Goal: Communication & Community: Answer question/provide support

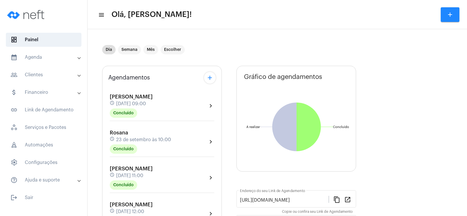
scroll to position [88, 0]
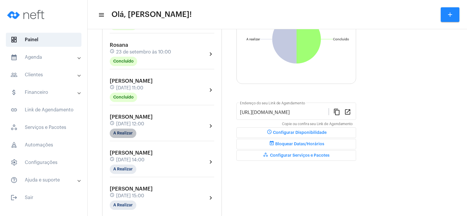
click at [119, 135] on mat-chip "A Realizar" at bounding box center [123, 132] width 27 height 9
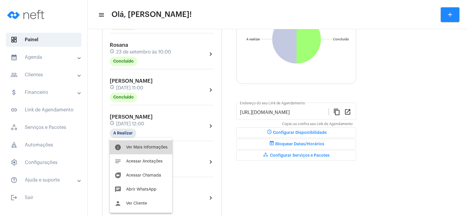
click at [155, 145] on span "Ver Mais Informações" at bounding box center [146, 147] width 41 height 4
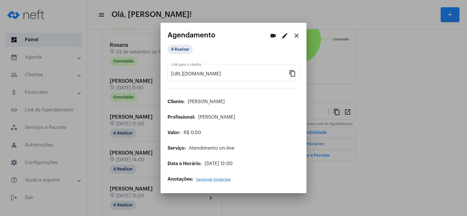
click at [282, 35] on mat-icon "edit" at bounding box center [284, 35] width 7 height 7
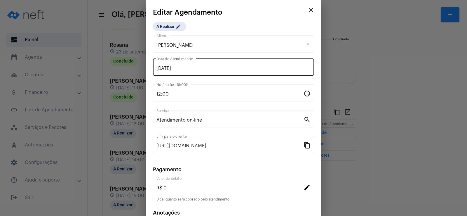
click at [156, 66] on div "[DATE] Data do Atendimento *" at bounding box center [233, 66] width 161 height 18
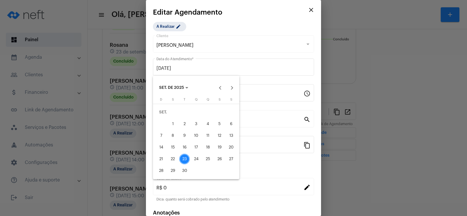
click at [199, 161] on div "24" at bounding box center [196, 159] width 11 height 11
type input "[DATE]"
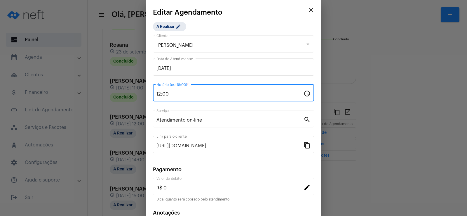
drag, startPoint x: 159, startPoint y: 92, endPoint x: 190, endPoint y: 91, distance: 30.7
click at [160, 92] on input "12:00" at bounding box center [230, 93] width 147 height 5
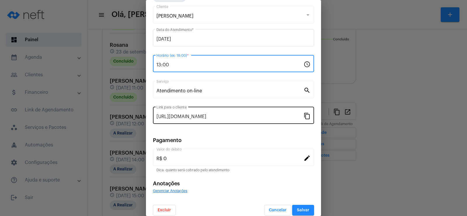
scroll to position [36, 0]
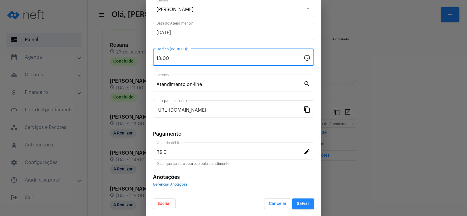
type input "13:00"
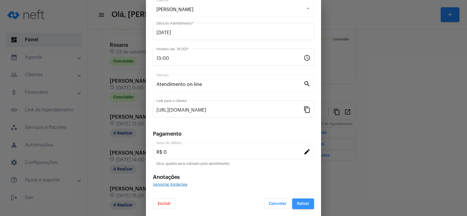
click at [300, 203] on span "Salvar" at bounding box center [303, 203] width 13 height 4
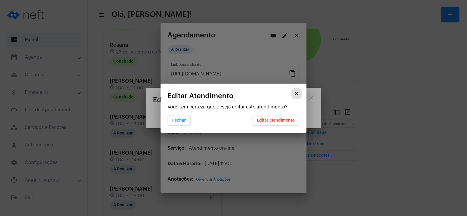
click at [282, 120] on span "Editar atendimento" at bounding box center [276, 120] width 38 height 4
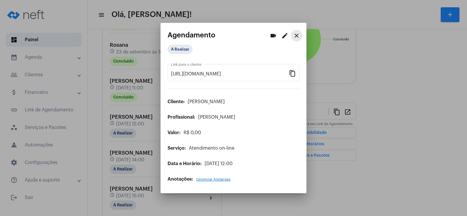
click at [296, 34] on mat-icon "close" at bounding box center [296, 35] width 7 height 7
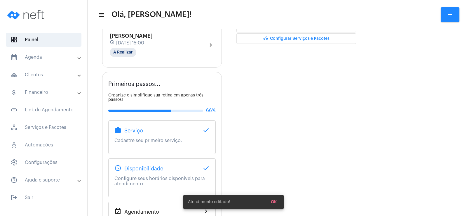
click at [126, 73] on div "Agendamentos add [PERSON_NAME] schedule [DATE] 09:00 Concluído chevron_right Ro…" at bounding box center [162, 53] width 120 height 392
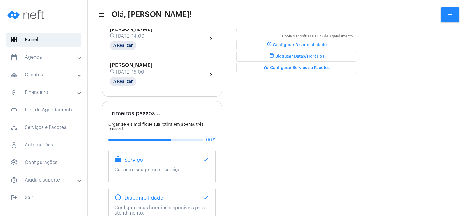
click at [321, 97] on div "Gráfico de agendamentos Não há agendamentos Concluído Concluído A realizar A re…" at bounding box center [297, 85] width 120 height 388
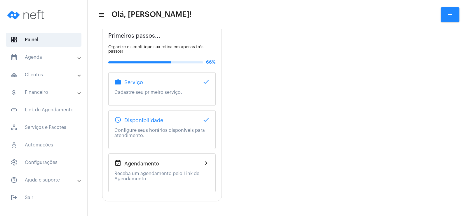
scroll to position [165, 0]
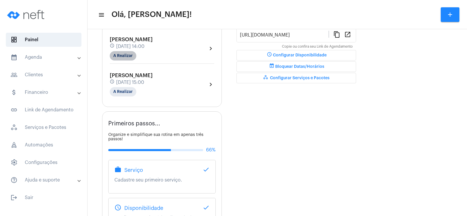
click at [118, 55] on mat-chip "A Realizar" at bounding box center [123, 55] width 27 height 9
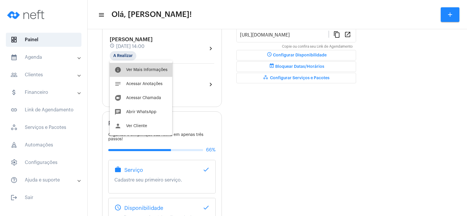
click at [151, 69] on span "Ver Mais Informações" at bounding box center [146, 70] width 41 height 4
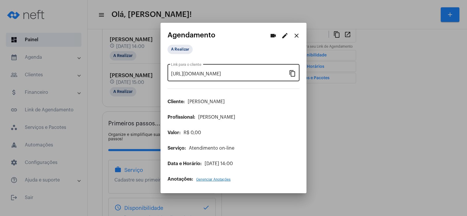
click at [292, 74] on mat-icon "content_copy" at bounding box center [292, 72] width 7 height 7
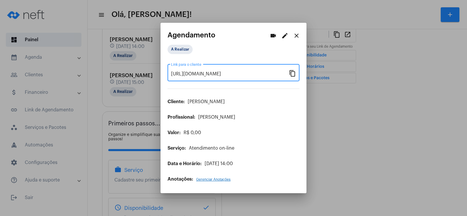
click at [272, 37] on mat-icon "videocam" at bounding box center [273, 35] width 7 height 7
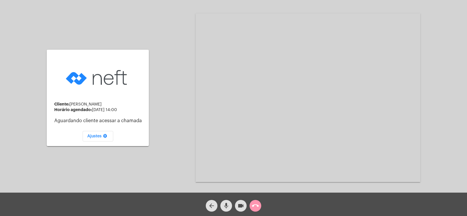
click at [231, 206] on button "mic" at bounding box center [226, 206] width 12 height 12
click at [236, 206] on button "videocam" at bounding box center [241, 206] width 12 height 12
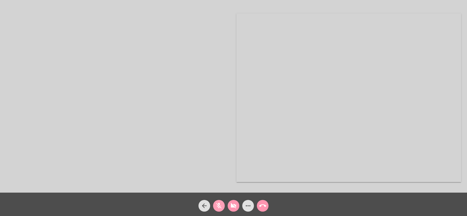
click at [218, 206] on mat-icon "mic_off" at bounding box center [218, 205] width 7 height 7
click at [235, 205] on body "Acessando Câmera e Microfone... arrow_back mic videocam_off more_horiz call_end" at bounding box center [233, 108] width 467 height 216
click at [234, 207] on mat-icon "videocam_off" at bounding box center [233, 205] width 7 height 7
click at [247, 203] on mat-icon "more_horiz" at bounding box center [248, 205] width 7 height 7
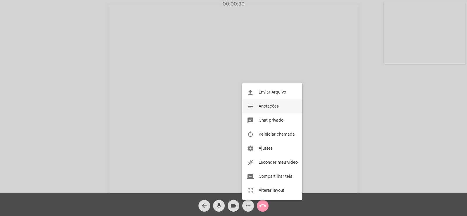
click at [266, 105] on span "Anotações" at bounding box center [269, 106] width 20 height 4
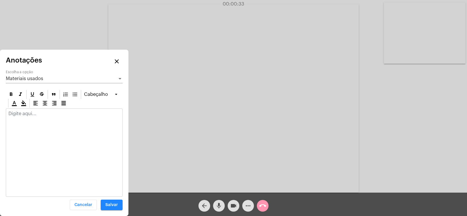
click at [25, 76] on span "Materiais usados" at bounding box center [24, 78] width 37 height 5
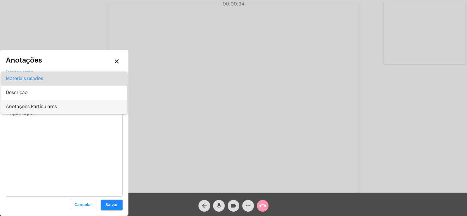
click at [32, 109] on span "Anotações Particulares" at bounding box center [64, 107] width 117 height 14
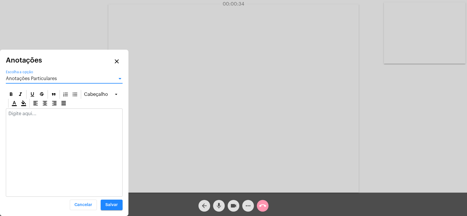
click at [28, 117] on div at bounding box center [64, 115] width 116 height 13
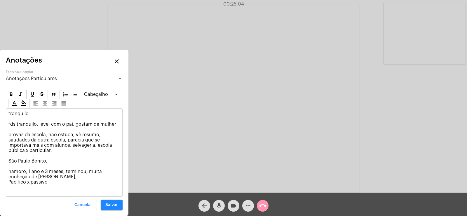
click at [408, 105] on div "Acessando Câmera e Microfone..." at bounding box center [234, 97] width 466 height 192
click at [232, 208] on mat-icon "videocam" at bounding box center [233, 205] width 7 height 7
click at [232, 208] on mat-icon "videocam_off" at bounding box center [233, 205] width 7 height 7
click at [451, 44] on video at bounding box center [425, 32] width 82 height 61
click at [345, 81] on video at bounding box center [297, 98] width 251 height 188
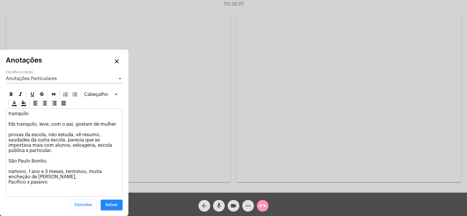
click at [203, 97] on video at bounding box center [118, 97] width 225 height 168
click at [229, 207] on button "videocam" at bounding box center [234, 206] width 12 height 12
click at [229, 207] on button "videocam_off" at bounding box center [234, 206] width 12 height 12
click at [229, 207] on button "videocam" at bounding box center [234, 206] width 12 height 12
click at [229, 207] on button "videocam_off" at bounding box center [234, 206] width 12 height 12
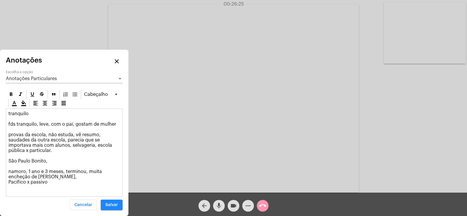
click at [403, 39] on video at bounding box center [425, 32] width 82 height 61
click at [333, 83] on video at bounding box center [297, 98] width 251 height 188
click at [333, 83] on video at bounding box center [349, 97] width 225 height 168
click at [333, 83] on video at bounding box center [297, 98] width 251 height 188
click at [210, 100] on video at bounding box center [118, 97] width 225 height 168
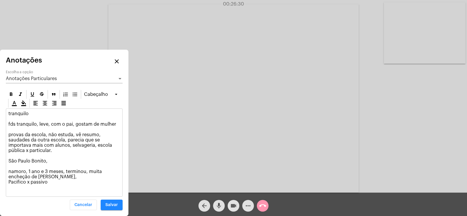
click at [232, 206] on mat-icon "videocam" at bounding box center [233, 205] width 7 height 7
click at [248, 206] on mat-icon "more_horiz" at bounding box center [248, 205] width 7 height 7
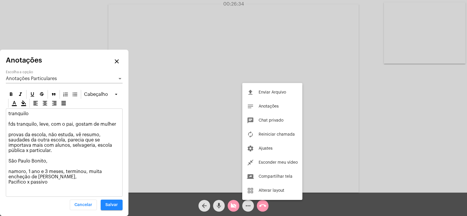
click at [232, 206] on div at bounding box center [233, 108] width 467 height 216
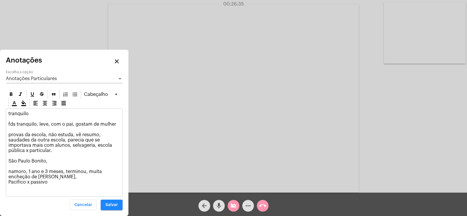
click at [232, 206] on mat-icon "videocam_off" at bounding box center [233, 205] width 7 height 7
click at [251, 204] on mat-icon "more_horiz" at bounding box center [248, 205] width 7 height 7
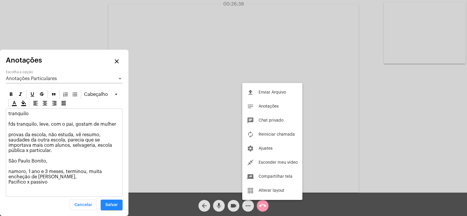
click at [236, 207] on div at bounding box center [233, 108] width 467 height 216
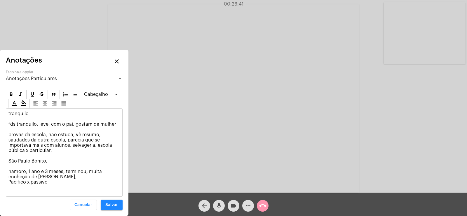
click at [60, 182] on p "tranquilo fds tranquilo, leve, com o pai, gostam de mulher provas da escola, nã…" at bounding box center [64, 148] width 112 height 74
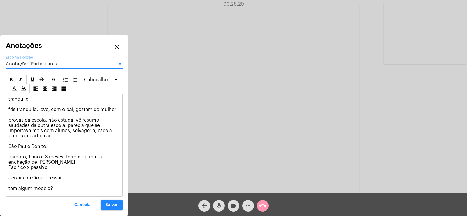
click at [68, 65] on div "Anotações Particulares" at bounding box center [62, 63] width 112 height 5
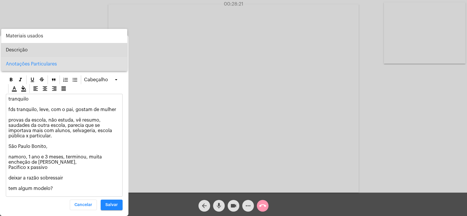
click at [35, 50] on span "Descrição" at bounding box center [64, 50] width 117 height 14
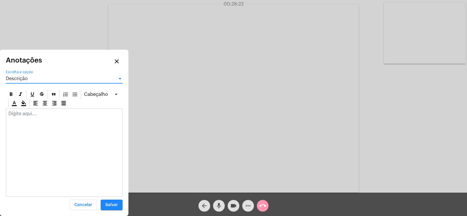
click at [36, 80] on div "Descrição" at bounding box center [62, 78] width 112 height 5
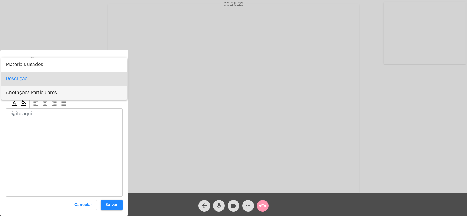
click at [31, 94] on span "Anotações Particulares" at bounding box center [64, 93] width 117 height 14
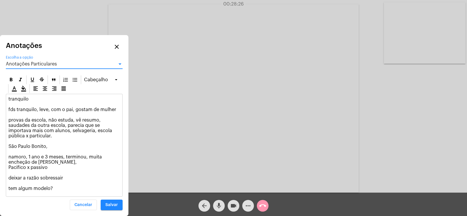
click at [24, 63] on span "Anotações Particulares" at bounding box center [31, 64] width 51 height 5
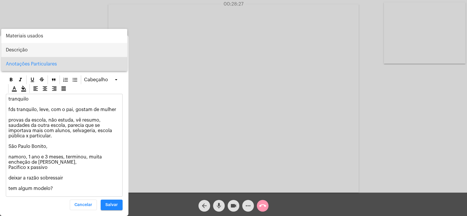
click at [18, 46] on span "Descrição" at bounding box center [64, 50] width 117 height 14
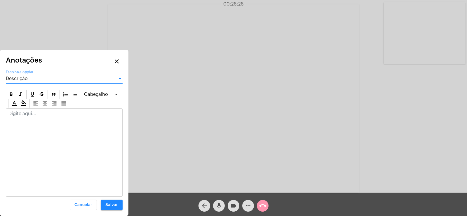
click at [29, 111] on div at bounding box center [64, 115] width 116 height 13
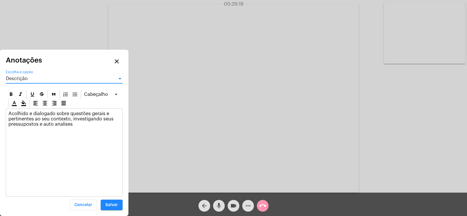
click at [30, 80] on div "Descrição" at bounding box center [62, 78] width 112 height 5
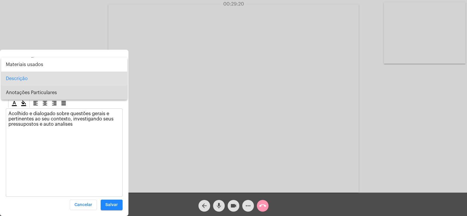
click at [34, 98] on span "Anotações Particulares" at bounding box center [64, 93] width 117 height 14
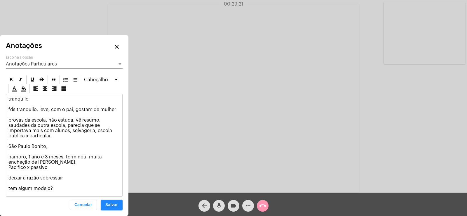
click at [62, 187] on p "tranquilo fds tranquilo, leve, com o pai, gostam de mulher provas da escola, nã…" at bounding box center [64, 143] width 112 height 95
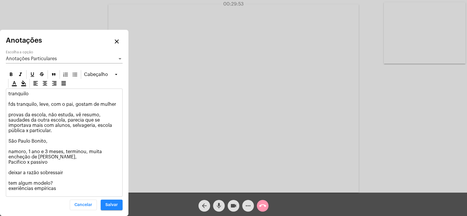
click at [232, 208] on mat-icon "videocam" at bounding box center [233, 205] width 7 height 7
click at [232, 208] on mat-icon "videocam_off" at bounding box center [233, 205] width 7 height 7
click at [65, 192] on div "tranquilo fds tranquilo, leve, com o pai, gostam de mulher provas da escola, nã…" at bounding box center [64, 142] width 116 height 107
drag, startPoint x: 105, startPoint y: 187, endPoint x: 68, endPoint y: 189, distance: 37.7
click at [68, 189] on p "tranquilo fds tranquilo, leve, com o pai, gostam de mulher provas da escola, nã…" at bounding box center [64, 141] width 112 height 100
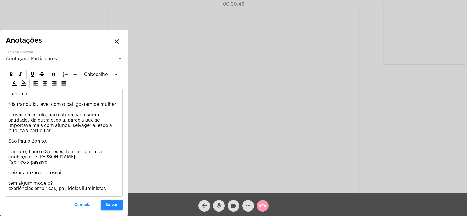
copy p "ideias iluministas"
click at [111, 189] on p "tranquilo fds tranquilo, leve, com o pai, gostam de mulher provas da escola, nã…" at bounding box center [64, 141] width 112 height 100
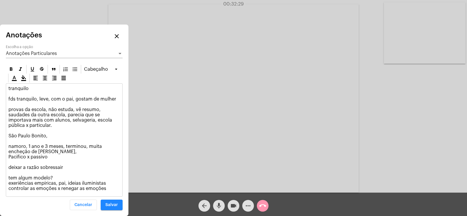
click at [230, 206] on button "videocam" at bounding box center [234, 206] width 12 height 12
click at [230, 206] on button "videocam_off" at bounding box center [234, 206] width 12 height 12
click at [113, 192] on div "tranquilo fds tranquilo, leve, com o pai, gostam de mulher provas da escola, nã…" at bounding box center [64, 140] width 116 height 113
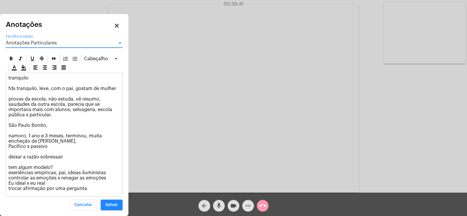
click at [39, 42] on span "Anotações Particulares" at bounding box center [31, 43] width 51 height 5
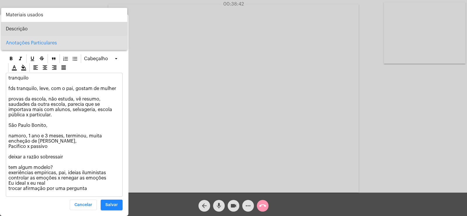
click at [22, 27] on span "Descrição" at bounding box center [64, 29] width 117 height 14
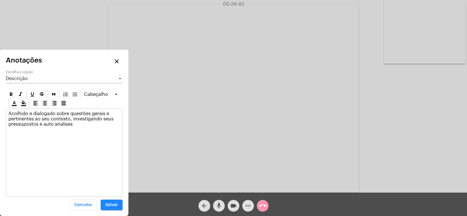
click at [79, 128] on div "Acolhido e dialogado sobre questões gerais e pertinentes ao seu contexto, inves…" at bounding box center [64, 120] width 116 height 23
click at [30, 75] on div "Descrição Escolha a opção" at bounding box center [64, 76] width 117 height 13
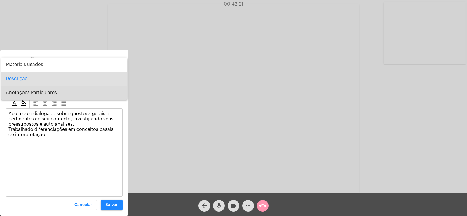
click at [32, 96] on span "Anotações Particulares" at bounding box center [64, 93] width 117 height 14
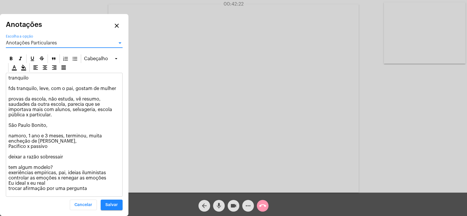
click at [84, 189] on p "tranquilo fds tranquilo, leve, com o pai, gostam de mulher provas da escola, nã…" at bounding box center [64, 133] width 112 height 116
click at [246, 208] on mat-icon "more_horiz" at bounding box center [248, 205] width 7 height 7
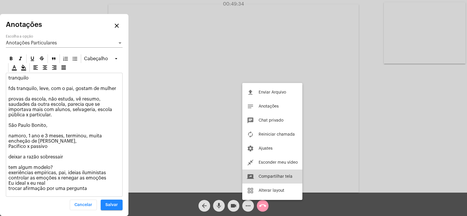
click at [270, 175] on span "Compartilhar tela" at bounding box center [276, 176] width 34 height 4
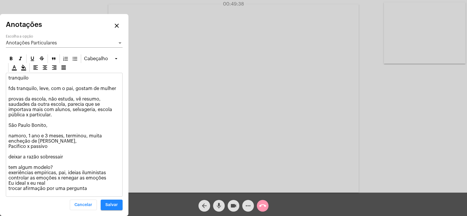
click at [246, 208] on mat-icon "more_horiz" at bounding box center [248, 205] width 7 height 7
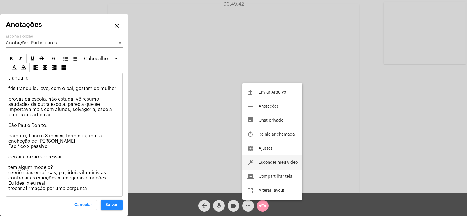
click at [272, 159] on button "close_fullscreen Esconder meu vídeo" at bounding box center [272, 162] width 60 height 14
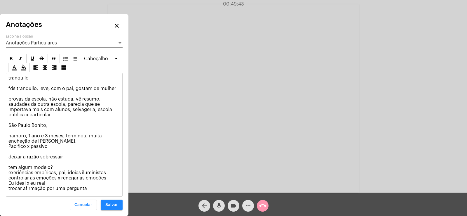
click at [252, 201] on button "more_horiz" at bounding box center [248, 206] width 12 height 12
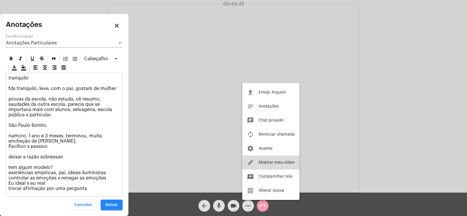
click at [273, 162] on span "Mostrar meu vídeo" at bounding box center [277, 162] width 36 height 4
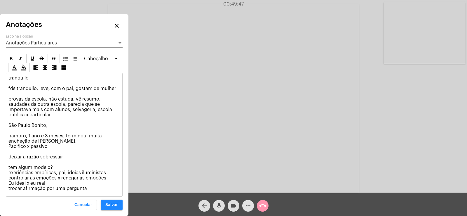
click at [248, 206] on mat-icon "more_horiz" at bounding box center [248, 205] width 7 height 7
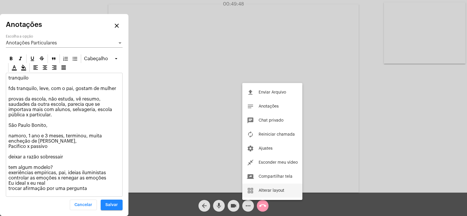
click at [276, 187] on button "grid_view Alterar layout" at bounding box center [272, 190] width 60 height 14
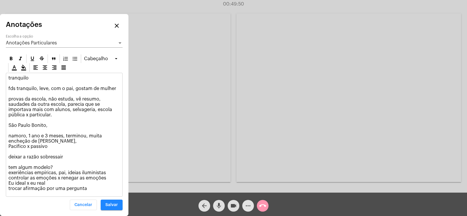
click at [245, 207] on mat-icon "more_horiz" at bounding box center [248, 205] width 7 height 7
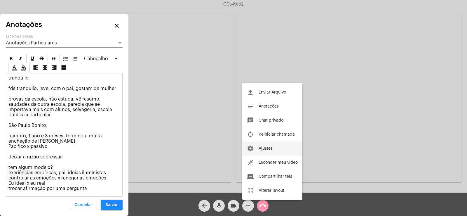
click at [269, 150] on span "Ajustes" at bounding box center [266, 148] width 14 height 4
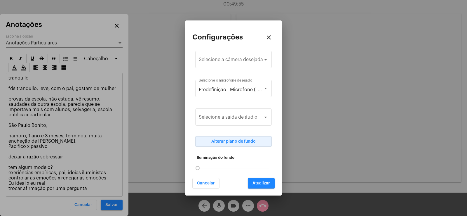
click at [231, 142] on span "Alterar plano de fundo" at bounding box center [233, 141] width 44 height 4
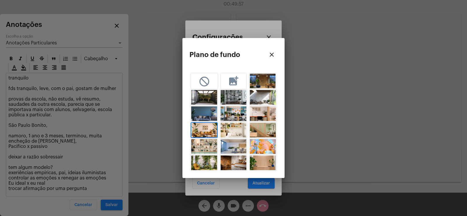
click at [227, 112] on img "button" at bounding box center [234, 113] width 26 height 15
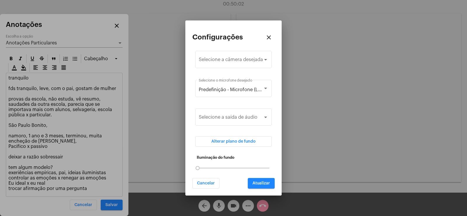
click at [226, 141] on span "Alterar plano de fundo" at bounding box center [233, 141] width 44 height 4
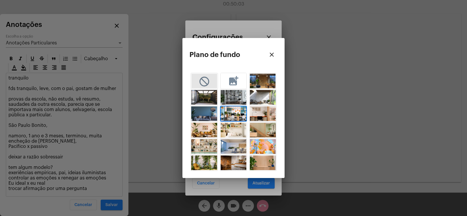
click at [206, 85] on mat-icon "not_interested" at bounding box center [205, 81] width 12 height 11
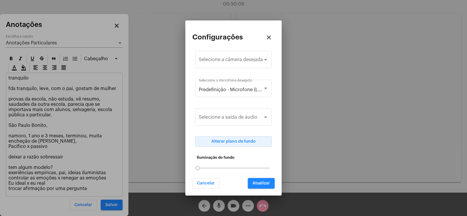
click at [243, 144] on button "Alterar plano de fundo" at bounding box center [233, 141] width 77 height 11
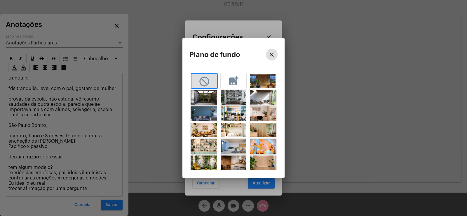
click at [269, 57] on mat-icon "close" at bounding box center [271, 54] width 7 height 7
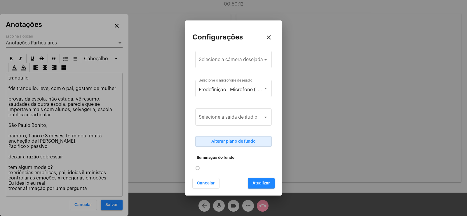
click at [268, 181] on span "Atualizar" at bounding box center [262, 183] width 18 height 4
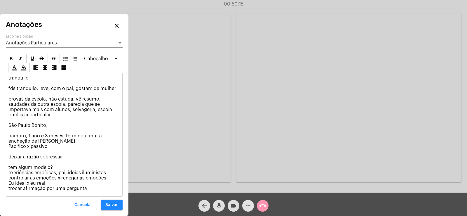
click at [251, 207] on mat-icon "more_horiz" at bounding box center [248, 205] width 7 height 7
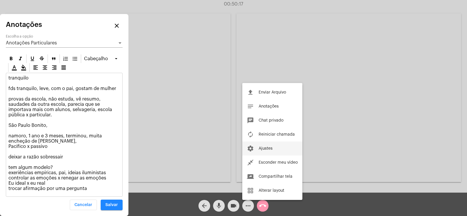
click at [263, 148] on span "Ajustes" at bounding box center [266, 148] width 14 height 4
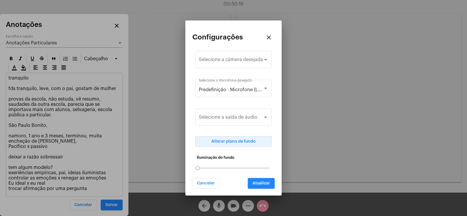
click at [234, 141] on span "Alterar plano de fundo" at bounding box center [233, 141] width 44 height 4
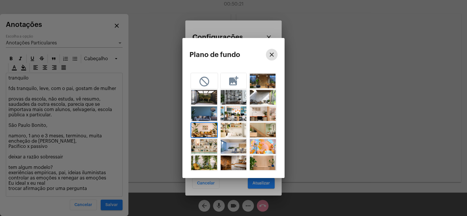
click at [206, 131] on img "button" at bounding box center [204, 130] width 26 height 15
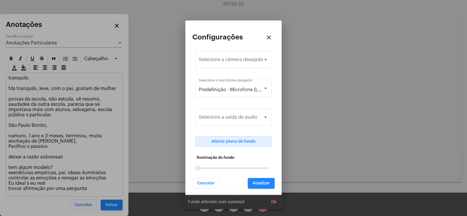
click at [263, 182] on span "Atualizar" at bounding box center [262, 183] width 18 height 4
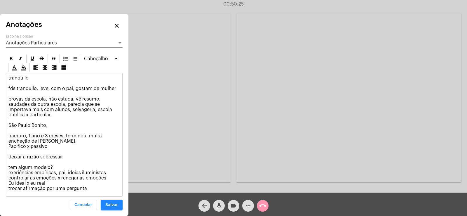
click at [298, 202] on div "arrow_back mic videocam more_horiz call_end" at bounding box center [233, 203] width 467 height 23
click at [114, 205] on span "Salvar" at bounding box center [111, 205] width 13 height 4
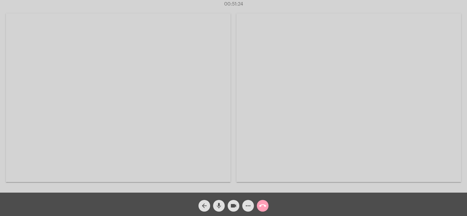
click at [266, 206] on mat-icon "call_end" at bounding box center [262, 205] width 7 height 7
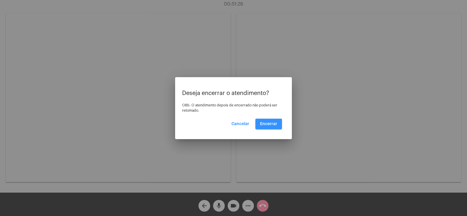
click at [275, 122] on span "Encerrar" at bounding box center [268, 124] width 17 height 4
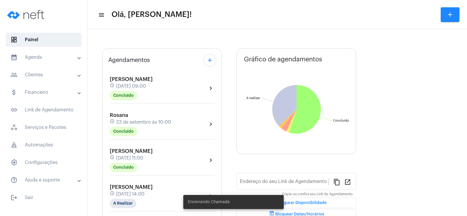
scroll to position [29, 0]
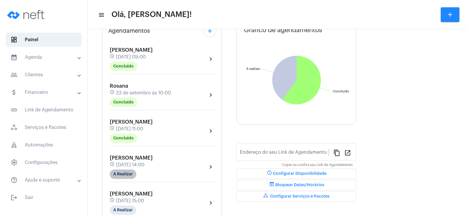
click at [126, 178] on mat-chip "A Realizar" at bounding box center [123, 173] width 27 height 9
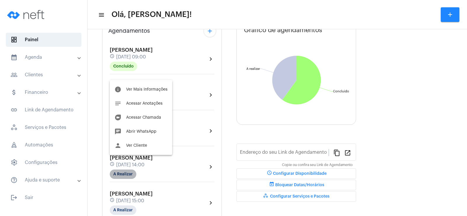
type input "[URL][DOMAIN_NAME]"
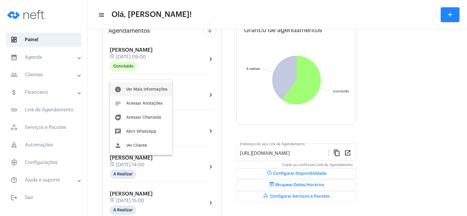
click at [131, 89] on span "Ver Mais Informações" at bounding box center [146, 89] width 41 height 4
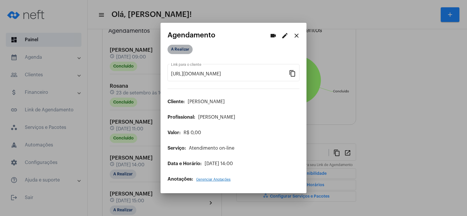
click at [176, 48] on mat-chip "A Realizar" at bounding box center [180, 49] width 25 height 9
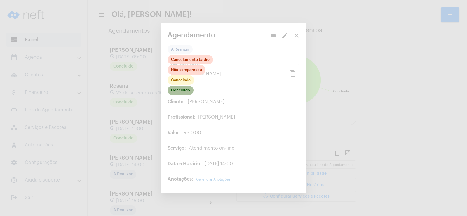
click at [176, 93] on mat-chip "Concluído" at bounding box center [181, 90] width 26 height 9
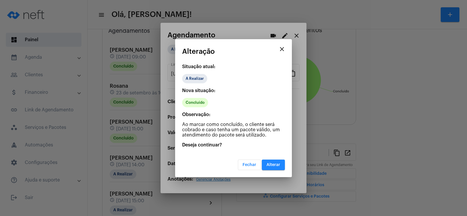
click at [273, 167] on button "Alterar" at bounding box center [273, 164] width 23 height 11
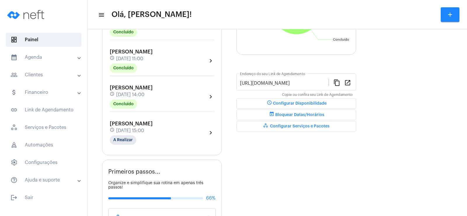
scroll to position [88, 0]
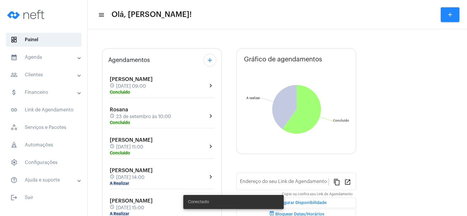
type input "[URL][DOMAIN_NAME]"
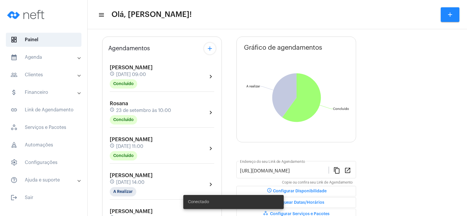
scroll to position [117, 0]
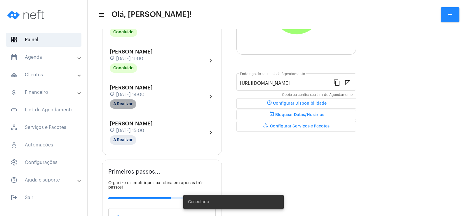
click at [128, 104] on mat-chip "A Realizar" at bounding box center [123, 103] width 27 height 9
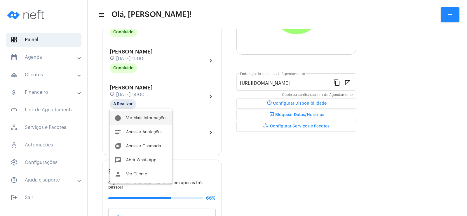
click at [151, 121] on button "info Ver Mais Informações" at bounding box center [141, 118] width 62 height 14
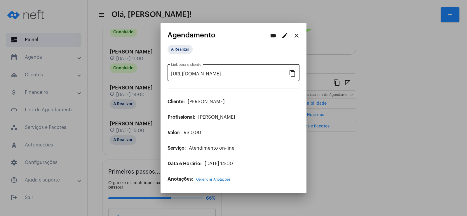
click at [294, 74] on mat-icon "content_copy" at bounding box center [292, 72] width 7 height 7
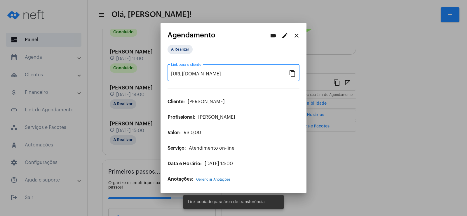
click at [298, 37] on mat-icon "close" at bounding box center [296, 35] width 7 height 7
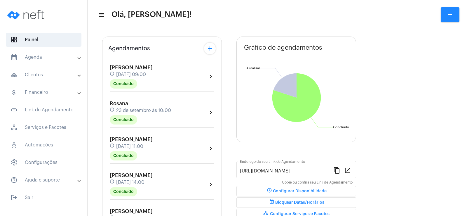
scroll to position [58, 0]
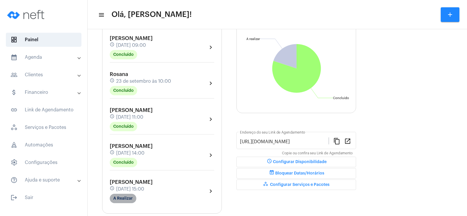
click at [130, 199] on mat-chip "A Realizar" at bounding box center [123, 198] width 27 height 9
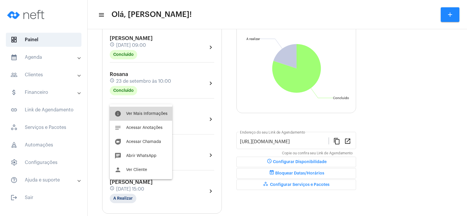
click at [145, 113] on span "Ver Mais Informações" at bounding box center [146, 114] width 41 height 4
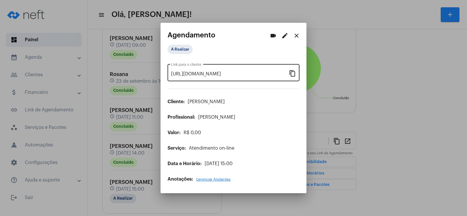
click at [293, 69] on mat-icon "content_copy" at bounding box center [292, 72] width 7 height 7
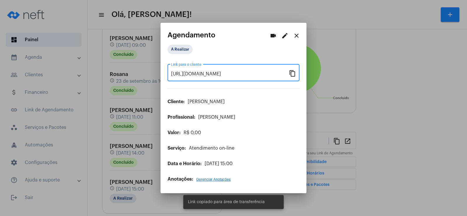
scroll to position [0, 41]
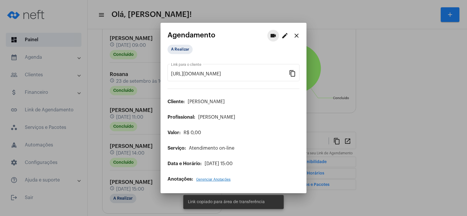
click at [275, 35] on mat-icon "videocam" at bounding box center [273, 35] width 7 height 7
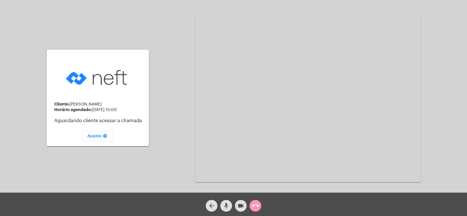
click at [230, 209] on mat-icon "mic" at bounding box center [226, 205] width 7 height 7
click at [240, 207] on mat-icon "videocam" at bounding box center [240, 205] width 7 height 7
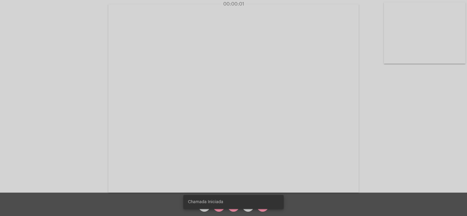
click at [222, 209] on div "Chamada Iniciada" at bounding box center [233, 202] width 114 height 28
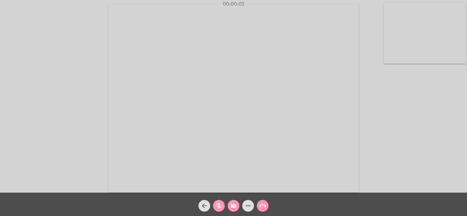
click at [222, 209] on span "mic_off" at bounding box center [218, 206] width 7 height 12
click at [233, 207] on mat-icon "videocam_off" at bounding box center [233, 205] width 7 height 7
click at [248, 205] on mat-icon "more_horiz" at bounding box center [248, 205] width 7 height 7
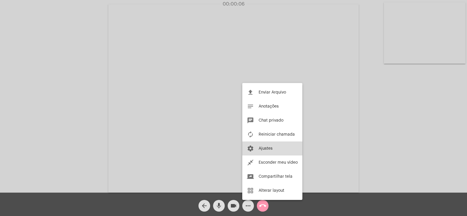
click at [269, 142] on button "settings Ajustes" at bounding box center [272, 148] width 60 height 14
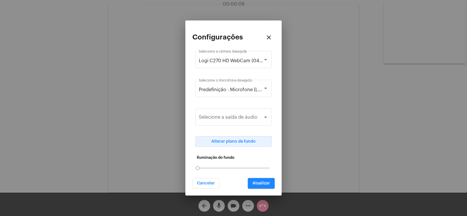
click at [233, 142] on span "Alterar plano de fundo" at bounding box center [233, 141] width 44 height 4
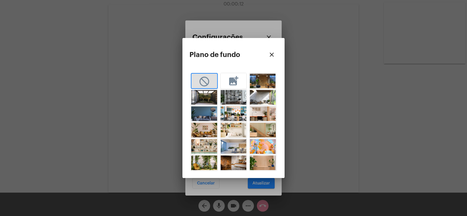
click at [202, 131] on img "button" at bounding box center [204, 130] width 26 height 15
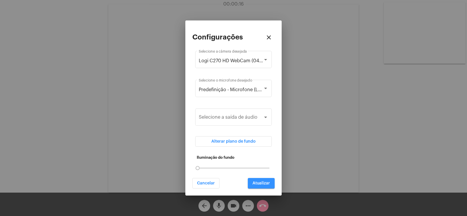
click at [261, 186] on button "Atualizar" at bounding box center [261, 183] width 27 height 11
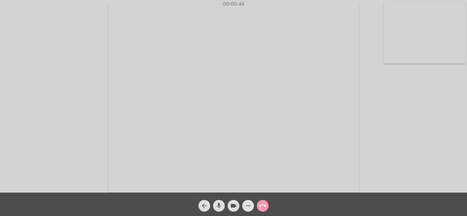
click at [251, 206] on mat-icon "more_horiz" at bounding box center [248, 205] width 7 height 7
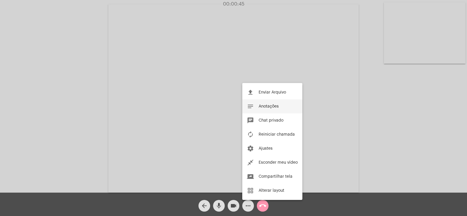
click at [272, 104] on span "Anotações" at bounding box center [269, 106] width 20 height 4
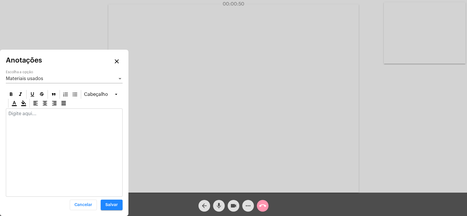
click at [35, 81] on span "Materiais usados" at bounding box center [24, 78] width 37 height 5
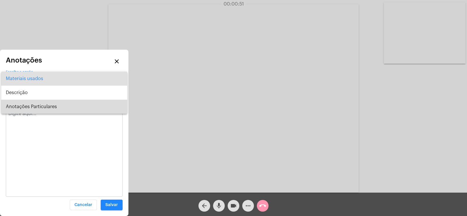
click at [32, 106] on span "Anotações Particulares" at bounding box center [64, 107] width 117 height 14
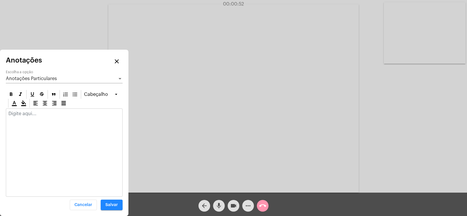
click at [13, 114] on p at bounding box center [64, 113] width 112 height 5
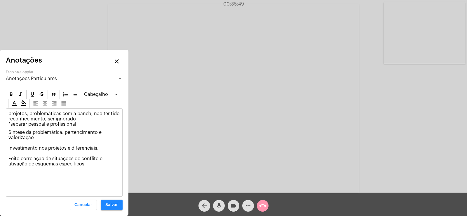
drag, startPoint x: 87, startPoint y: 166, endPoint x: 5, endPoint y: 159, distance: 82.7
click at [5, 159] on div "Anotações close Anotações Particulares Escolha a opção Cabeçalho projetos, prob…" at bounding box center [64, 133] width 128 height 166
copy p "Feito correlação de situações de conflito e ativação de esquemas específicos"
click at [27, 79] on span "Anotações Particulares" at bounding box center [31, 78] width 51 height 5
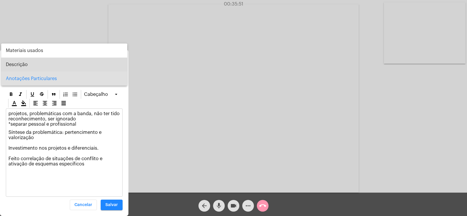
click at [17, 65] on span "Descrição" at bounding box center [64, 65] width 117 height 14
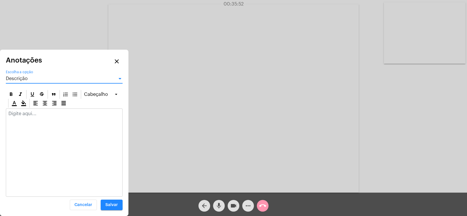
click at [13, 115] on p at bounding box center [64, 113] width 112 height 5
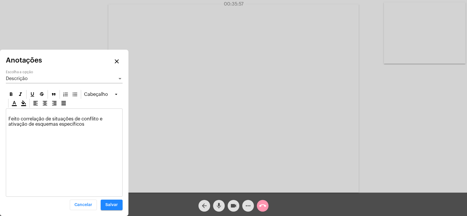
click at [9, 123] on p "Feito correlação de situações de conflito e ativação de esquemas específicos" at bounding box center [64, 119] width 112 height 16
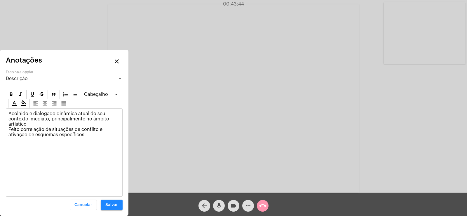
click at [26, 80] on span "Descrição" at bounding box center [17, 78] width 22 height 5
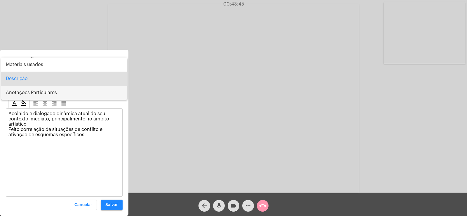
click at [26, 96] on span "Anotações Particulares" at bounding box center [64, 93] width 117 height 14
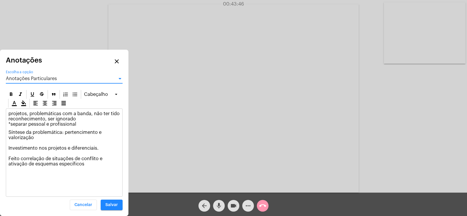
click at [89, 171] on p "Síntese da problemática: pertencimento e valorização Investimento nos projetos …" at bounding box center [64, 151] width 112 height 42
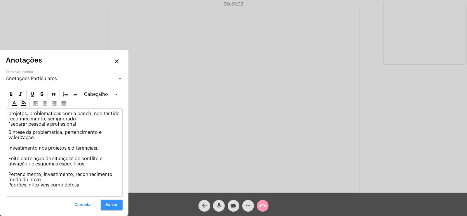
click at [111, 201] on button "Salvar" at bounding box center [112, 204] width 22 height 11
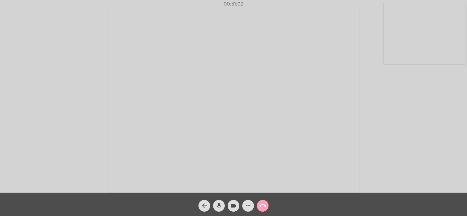
click at [266, 206] on mat-icon "call_end" at bounding box center [262, 205] width 7 height 7
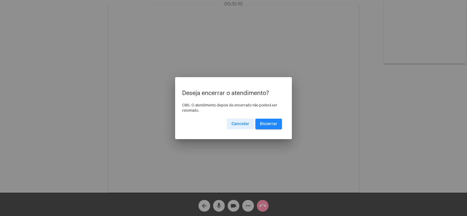
click at [272, 126] on span "Encerrar" at bounding box center [268, 124] width 17 height 4
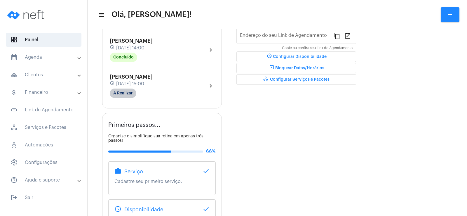
click at [126, 122] on span "Primeiros passos..." at bounding box center [134, 125] width 52 height 6
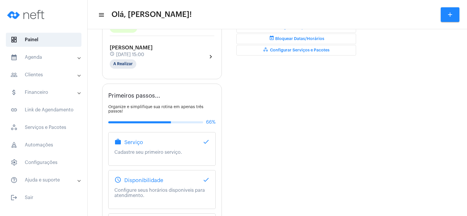
type input "[URL][DOMAIN_NAME]"
click at [124, 67] on mat-chip "A Realizar" at bounding box center [123, 63] width 27 height 9
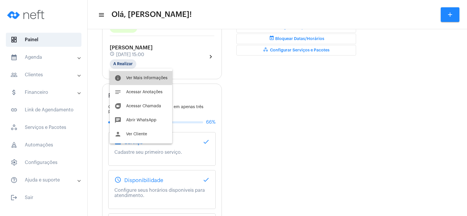
click at [134, 77] on span "Ver Mais Informações" at bounding box center [146, 78] width 41 height 4
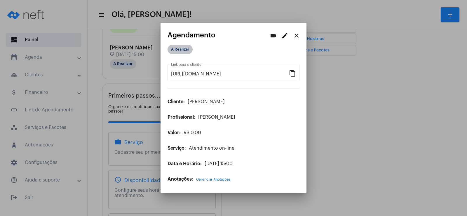
click at [187, 51] on mat-chip "A Realizar" at bounding box center [180, 49] width 25 height 9
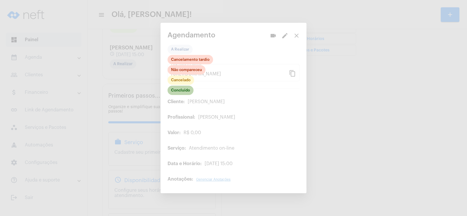
click at [185, 90] on mat-chip "Concluído" at bounding box center [181, 90] width 26 height 9
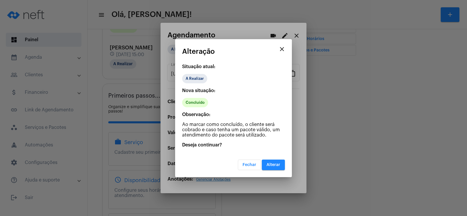
click at [278, 163] on span "Alterar" at bounding box center [274, 165] width 14 height 4
